Goal: Transaction & Acquisition: Purchase product/service

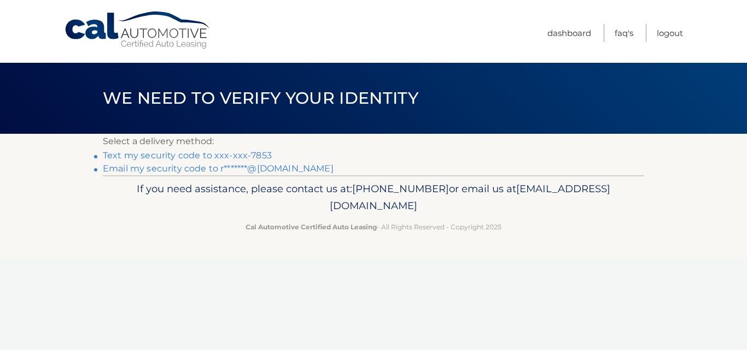
click at [517, 242] on footer "If you need assistance, please contact us at: [PHONE_NUMBER] or email us at [EM…" at bounding box center [373, 216] width 747 height 83
click at [219, 155] on link "Text my security code to xxx-xxx-7853" at bounding box center [187, 155] width 169 height 10
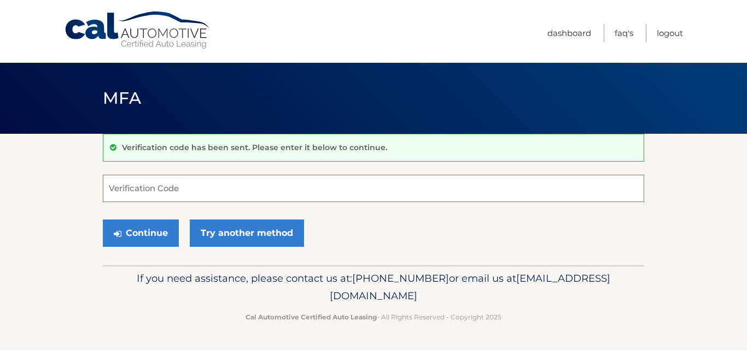
click at [156, 195] on input "Verification Code" at bounding box center [373, 188] width 541 height 27
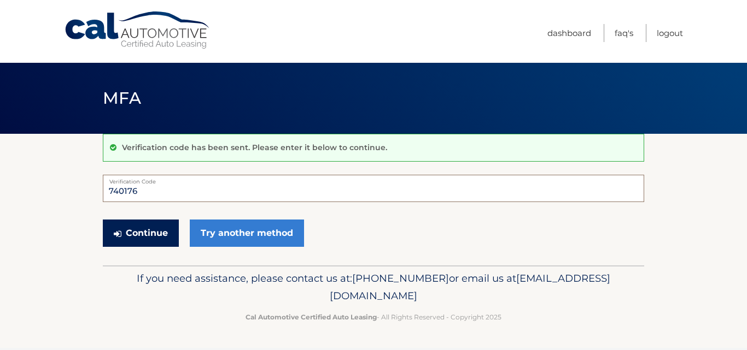
type input "740176"
click at [139, 232] on button "Continue" at bounding box center [141, 233] width 76 height 27
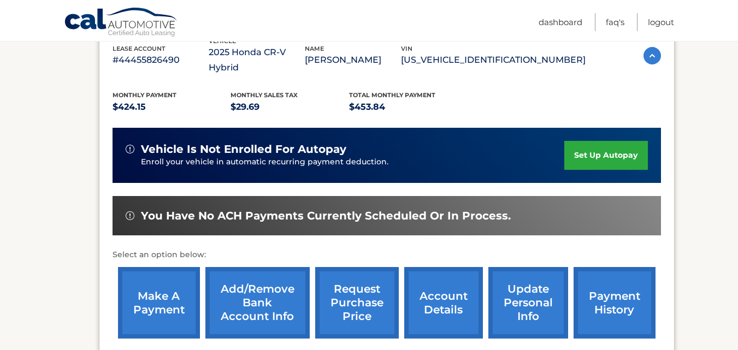
scroll to position [226, 0]
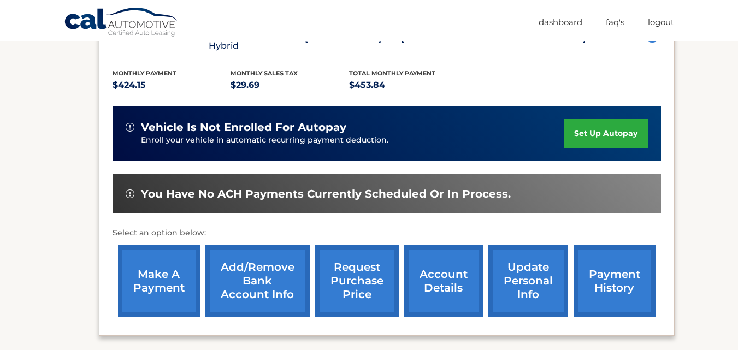
click at [178, 270] on link "make a payment" at bounding box center [159, 281] width 82 height 72
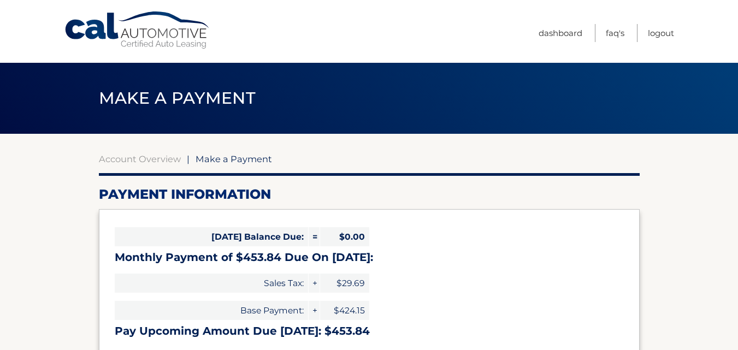
select select "NGU2YmNhYmUtYTIzMi00MTFjLTgzYmItZGY3MjdjMzBhMTc4"
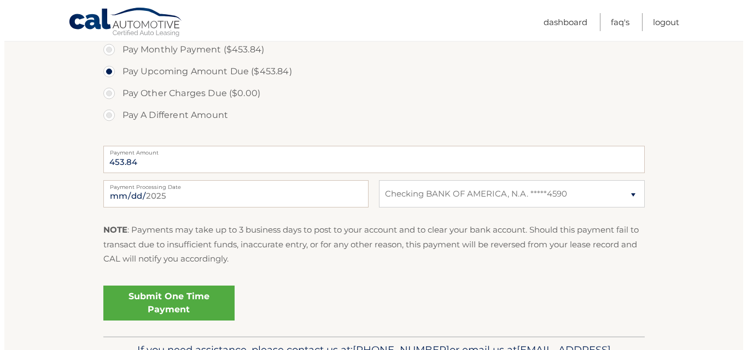
scroll to position [372, 0]
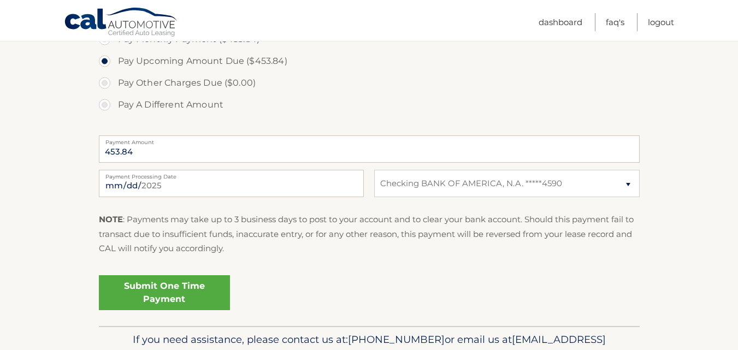
click at [175, 296] on link "Submit One Time Payment" at bounding box center [164, 292] width 131 height 35
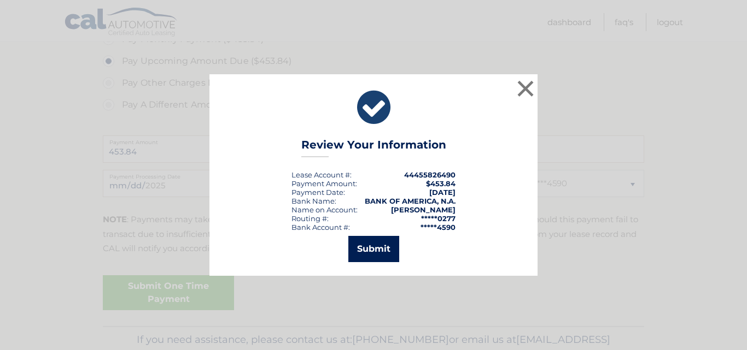
click at [365, 254] on button "Submit" at bounding box center [373, 249] width 51 height 26
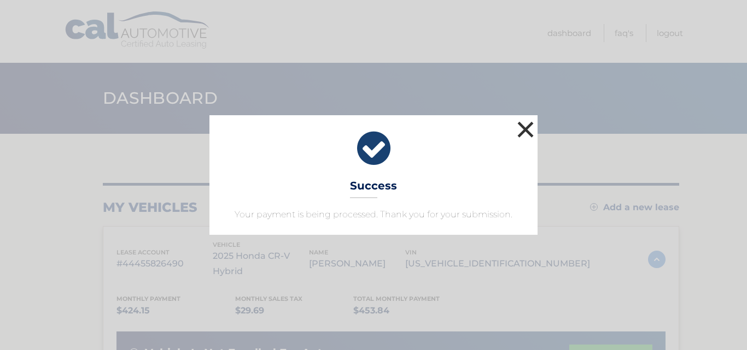
click at [524, 132] on button "×" at bounding box center [525, 130] width 22 height 22
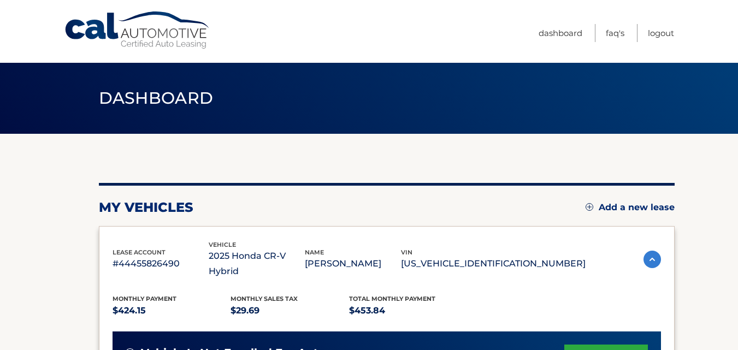
click at [477, 98] on header "Dashboard" at bounding box center [369, 98] width 541 height 71
click at [659, 36] on link "Logout" at bounding box center [661, 33] width 26 height 18
